Goal: Task Accomplishment & Management: Use online tool/utility

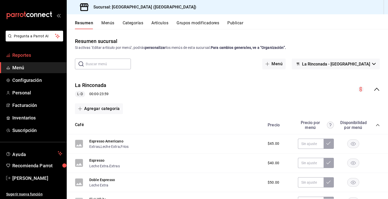
click at [47, 52] on span "Reportes" at bounding box center [37, 55] width 50 height 7
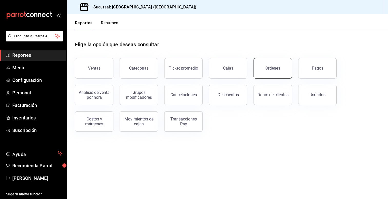
click at [273, 73] on button "Órdenes" at bounding box center [272, 68] width 38 height 21
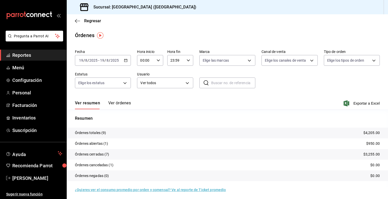
click at [126, 59] on icon "button" at bounding box center [126, 61] width 4 height 4
click at [93, 75] on span "Hoy" at bounding box center [99, 75] width 40 height 5
